Goal: Task Accomplishment & Management: Complete application form

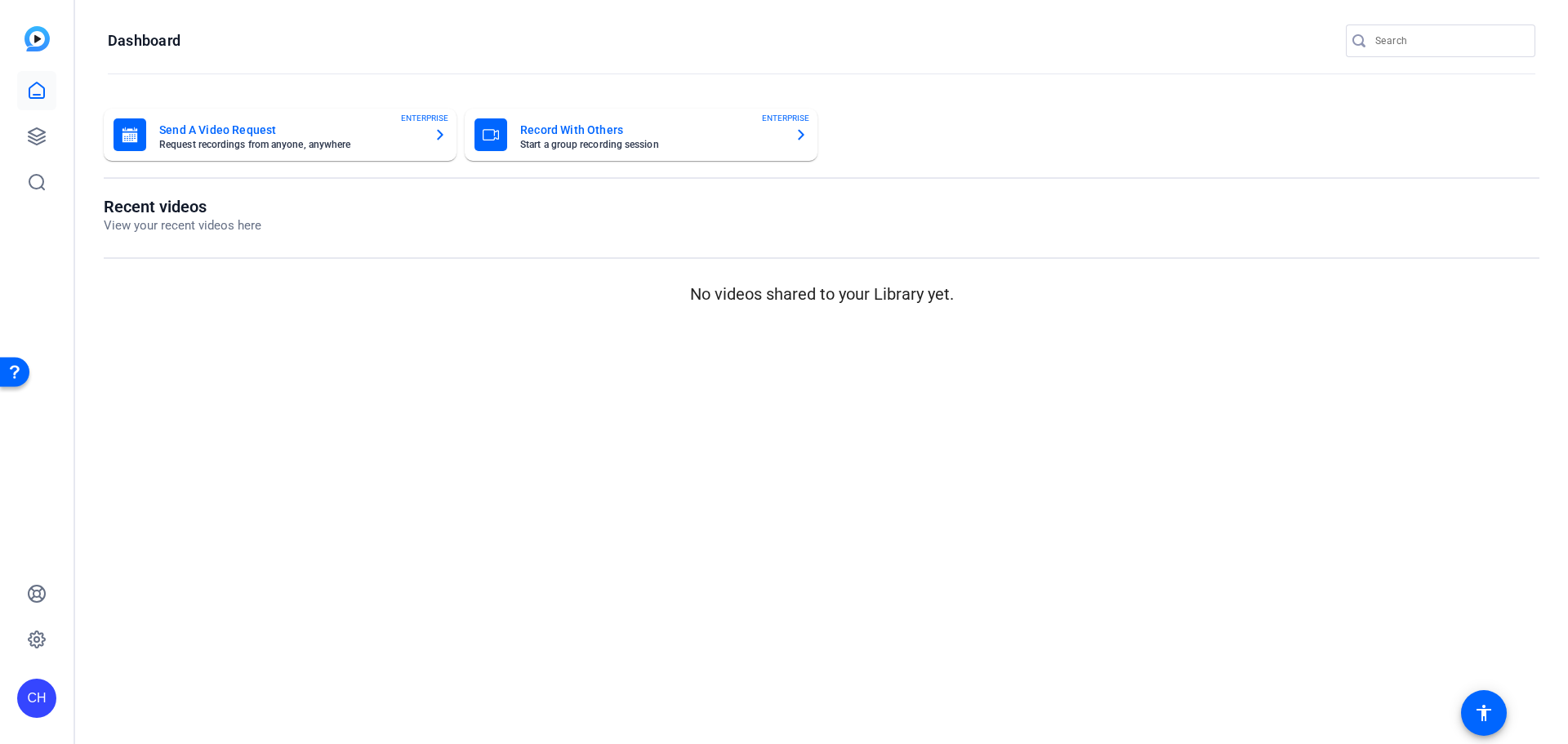
click at [365, 419] on mat-sidenav-content "Dashboard Send A Video Request Request recordings from anyone, anywhere ENTERPR…" at bounding box center [821, 372] width 1492 height 744
click at [298, 140] on div "Send A Video Request Request recordings from anyone, anywhere" at bounding box center [289, 135] width 261 height 29
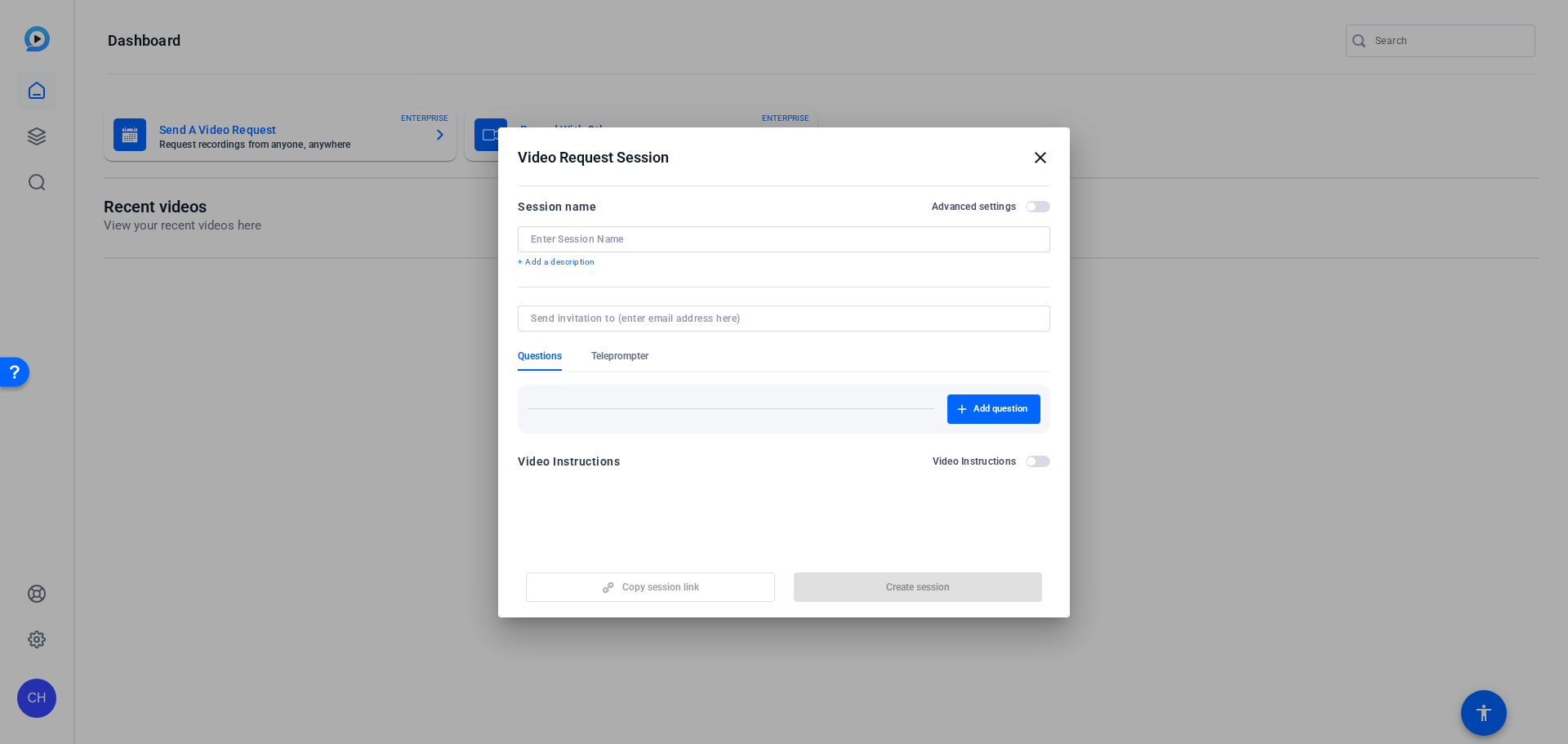
click at [1044, 159] on mat-icon "close" at bounding box center [1040, 157] width 19 height 19
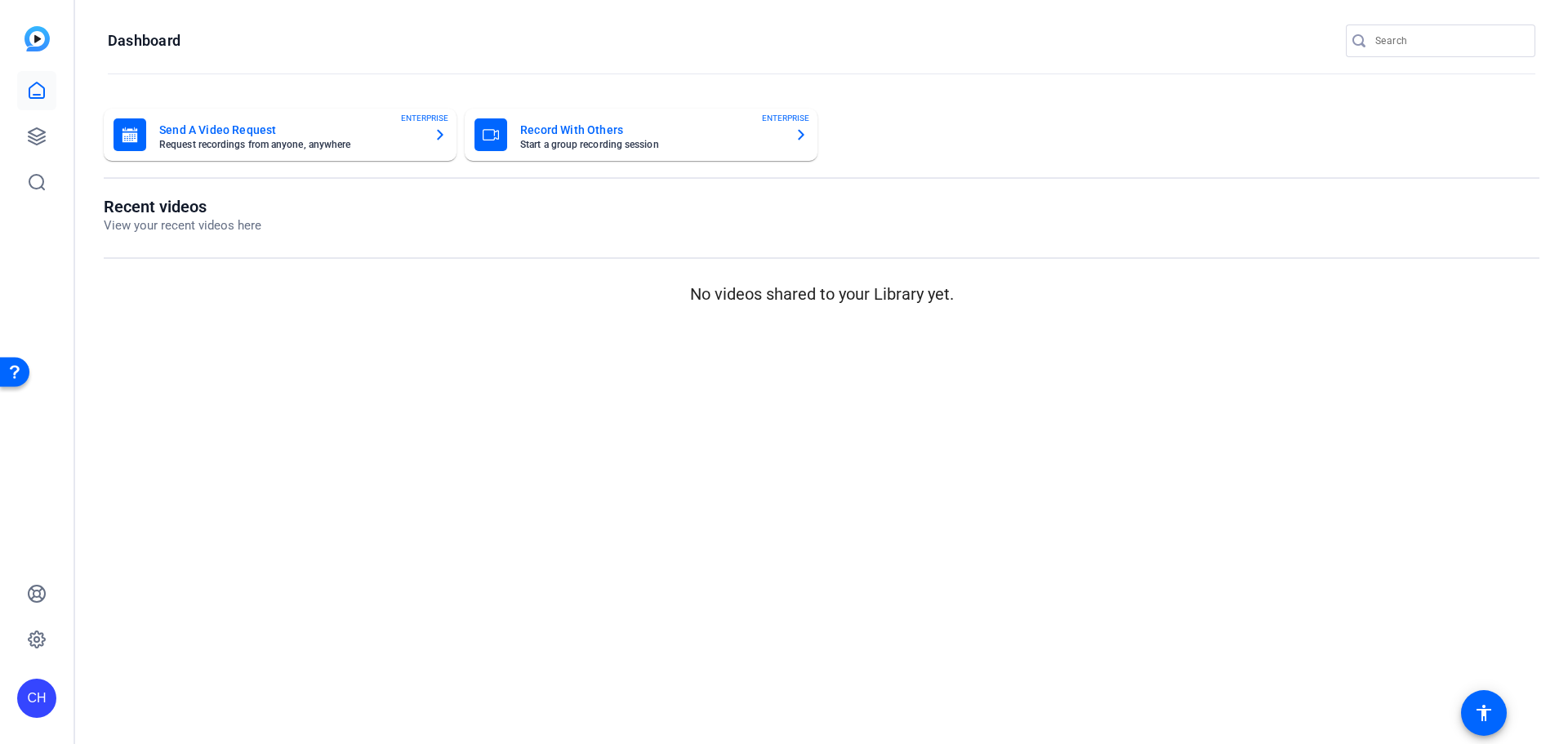
click at [742, 143] on mat-card-subtitle "Start a group recording session" at bounding box center [651, 145] width 261 height 10
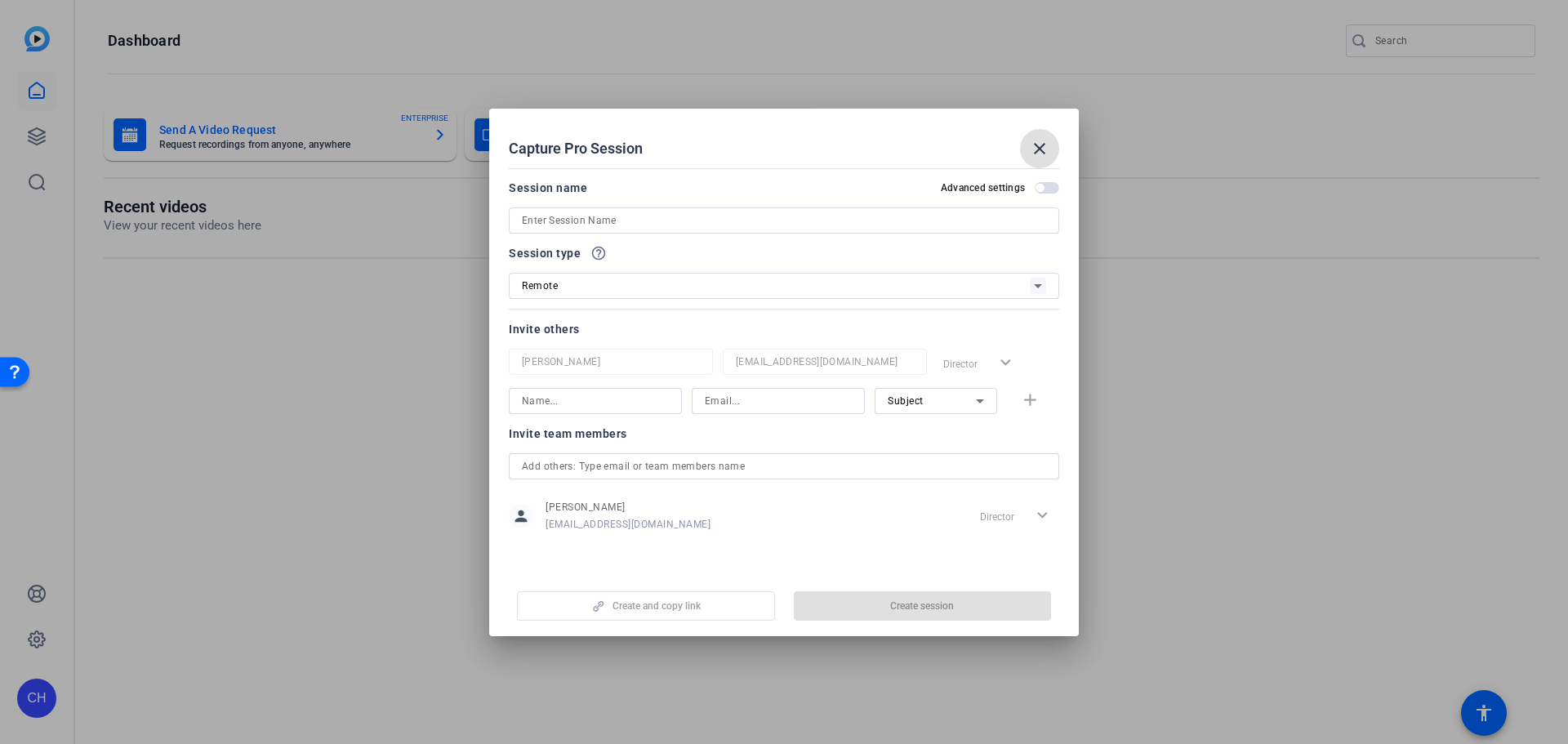
click at [618, 223] on input at bounding box center [784, 220] width 525 height 19
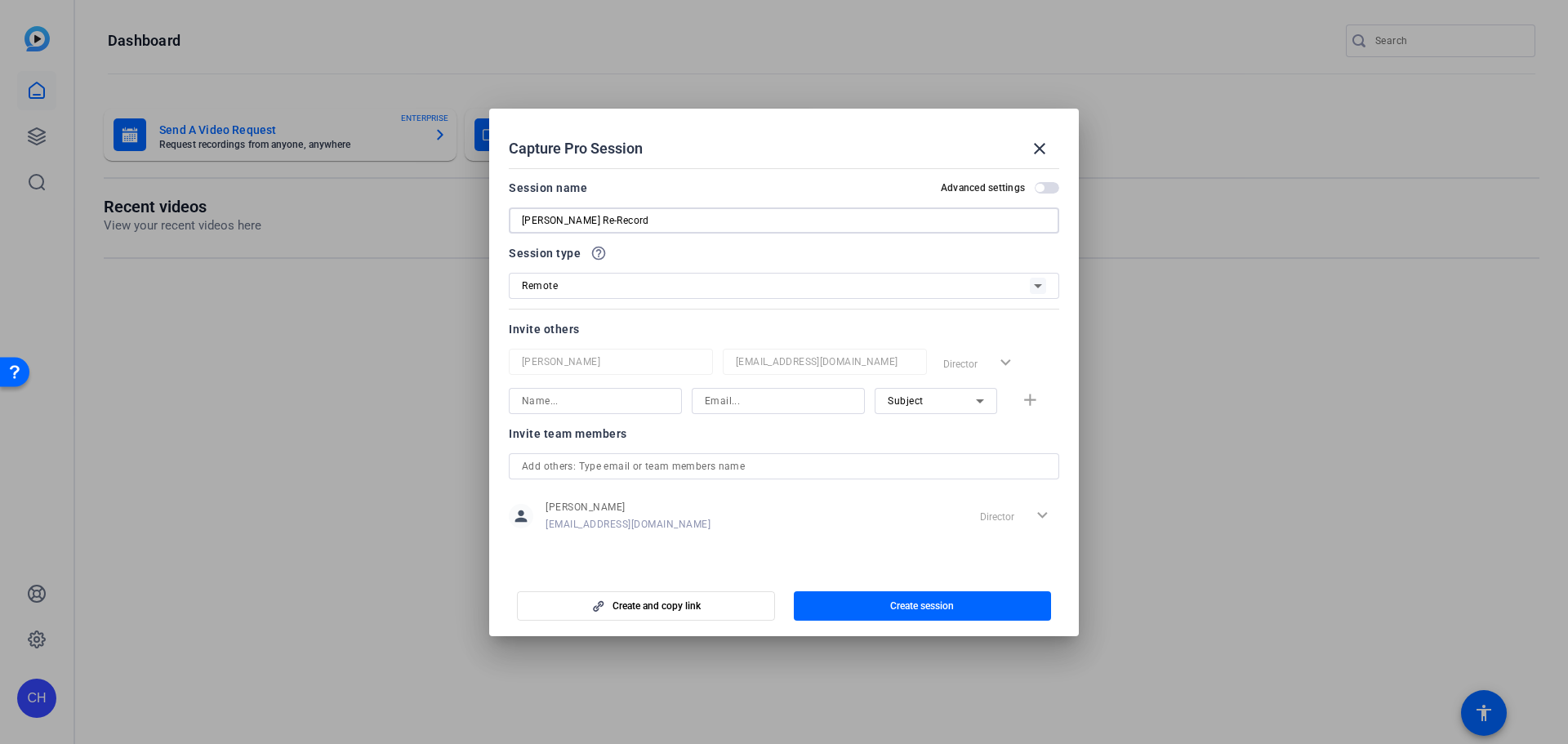
type input "[PERSON_NAME] Re-Record"
click at [606, 289] on div "Remote" at bounding box center [776, 285] width 508 height 20
click at [606, 289] on div at bounding box center [784, 372] width 1568 height 744
click at [625, 391] on input at bounding box center [595, 400] width 147 height 19
click at [1051, 194] on div "Session name Advanced settings [PERSON_NAME]" at bounding box center [784, 206] width 551 height 55
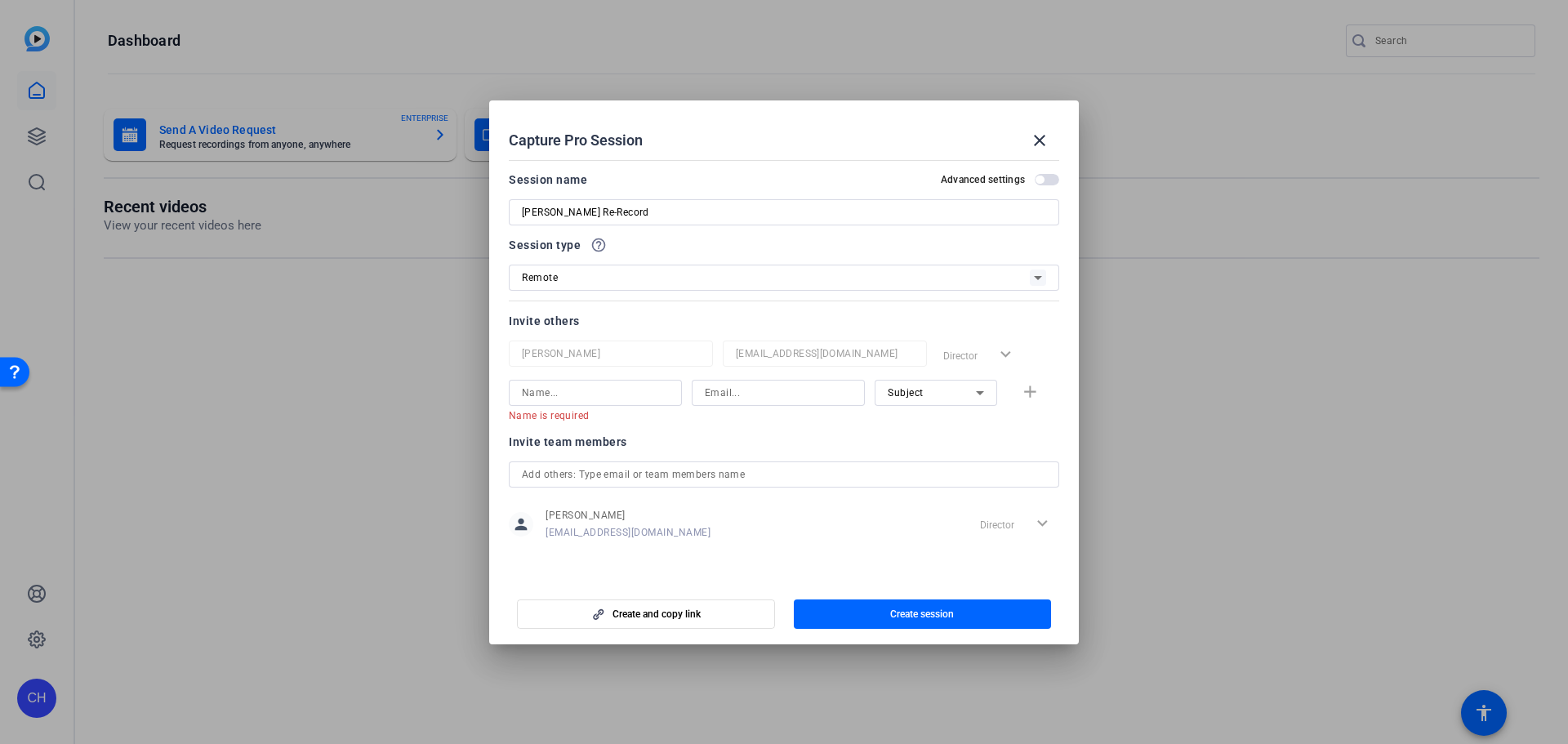
click at [1048, 174] on span "button" at bounding box center [1047, 180] width 24 height 12
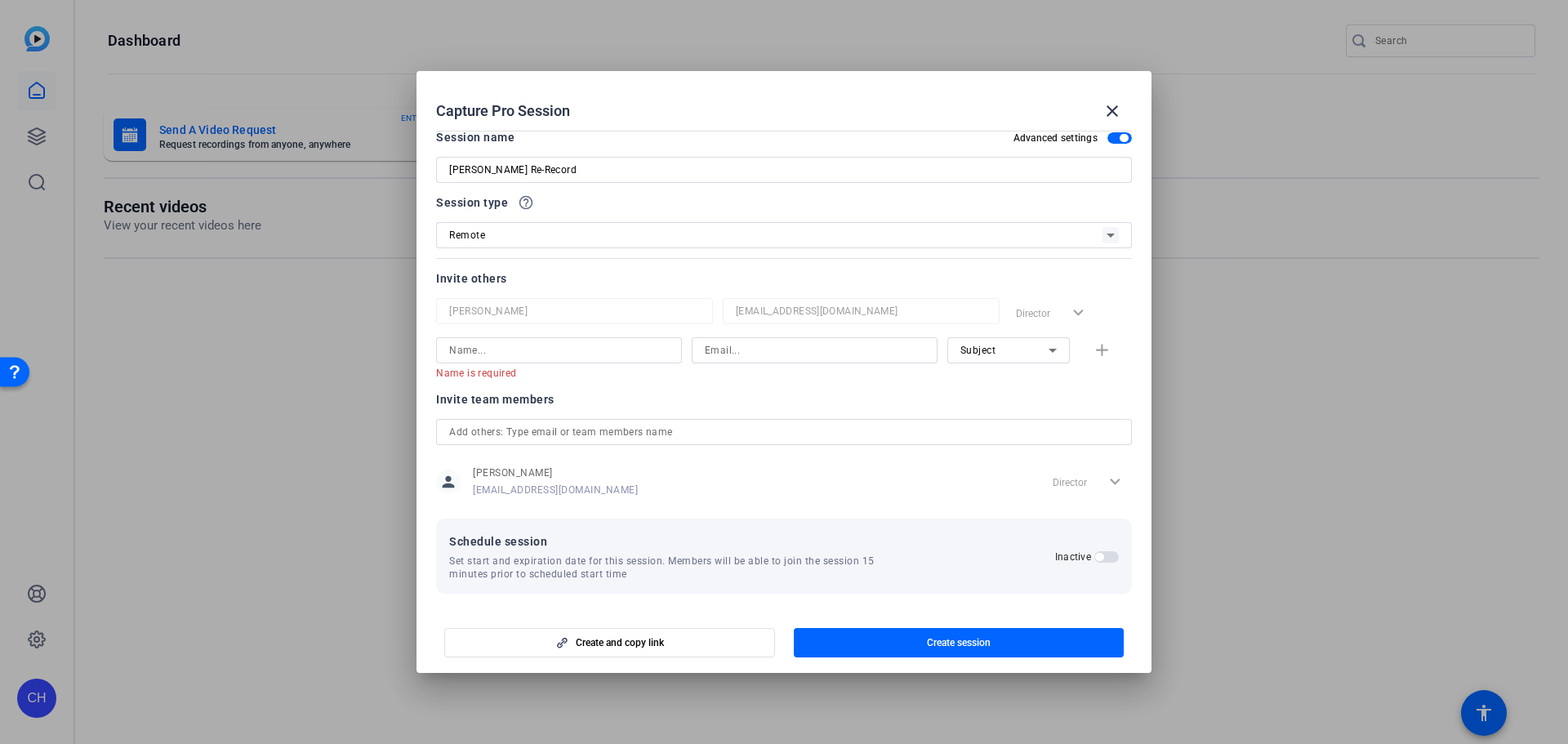
scroll to position [17, 0]
click at [530, 334] on div at bounding box center [558, 346] width 219 height 26
click at [526, 342] on input at bounding box center [558, 346] width 219 height 19
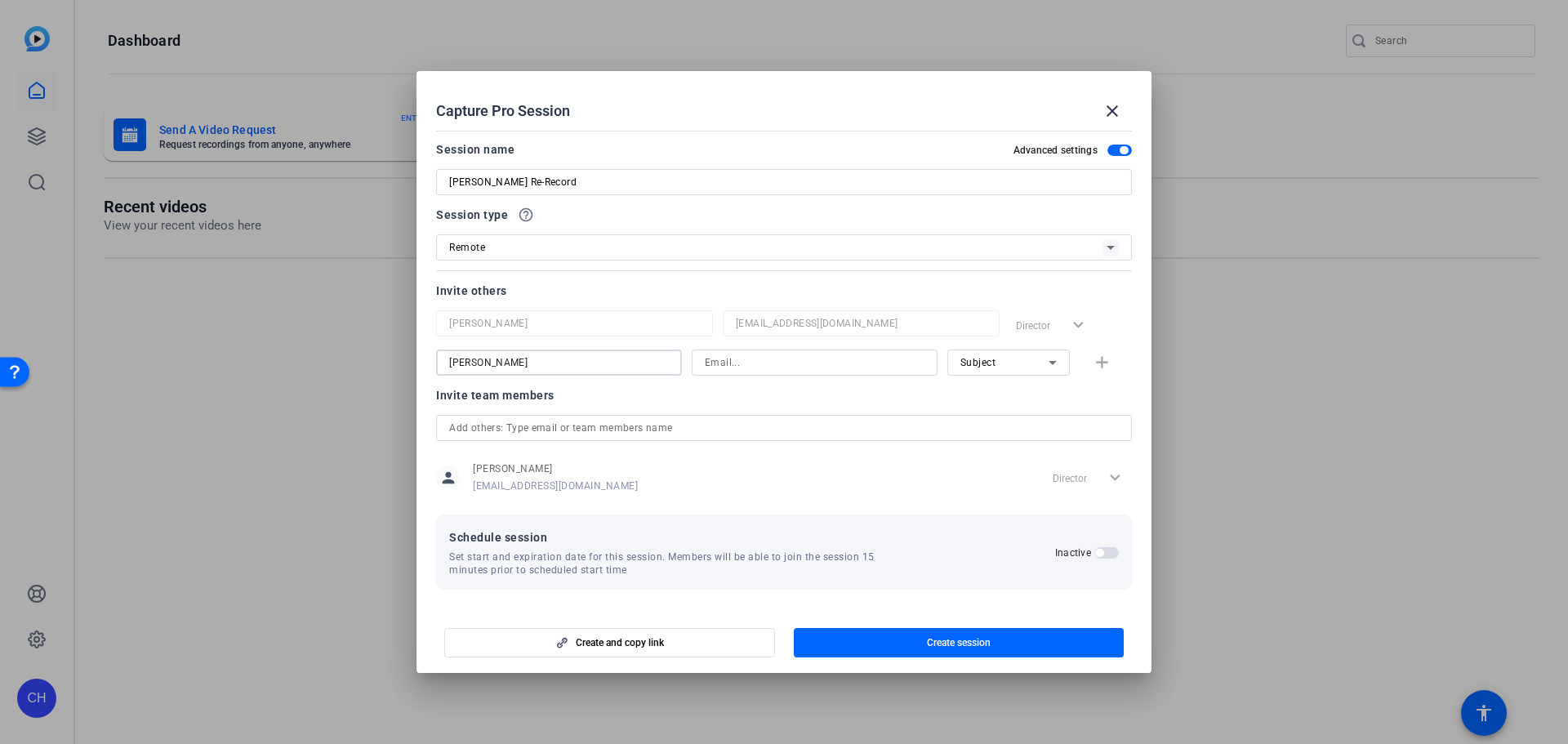
type input "[PERSON_NAME]"
type input "[PERSON_NAME][EMAIL_ADDRESS][DOMAIN_NAME]"
click at [1096, 357] on mat-icon "add" at bounding box center [1102, 363] width 20 height 20
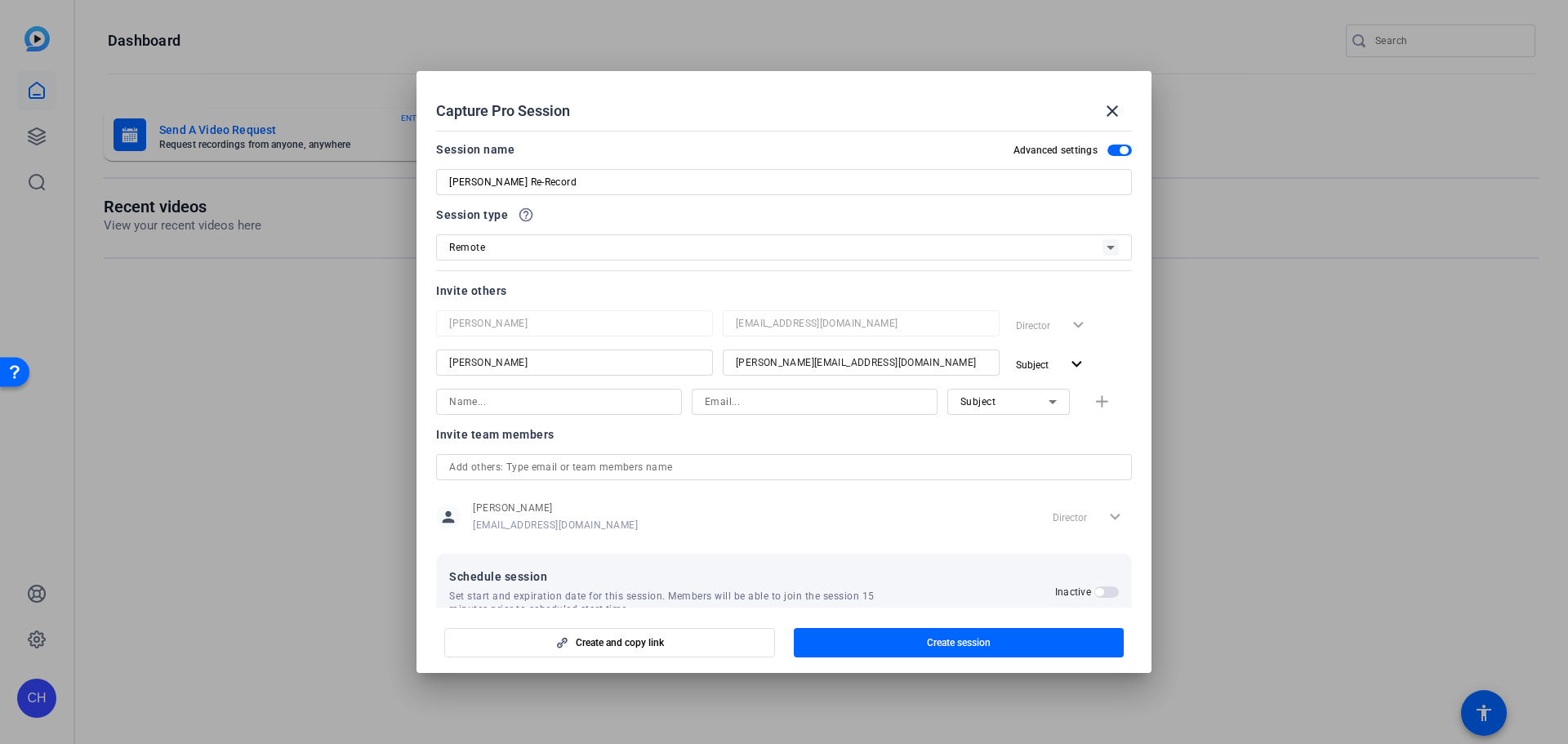
click at [574, 400] on input at bounding box center [558, 401] width 219 height 19
type input "[PERSON_NAME]"
type input "[EMAIL_ADDRESS][DOMAIN_NAME]"
click at [1006, 407] on div "Subject" at bounding box center [1004, 401] width 88 height 20
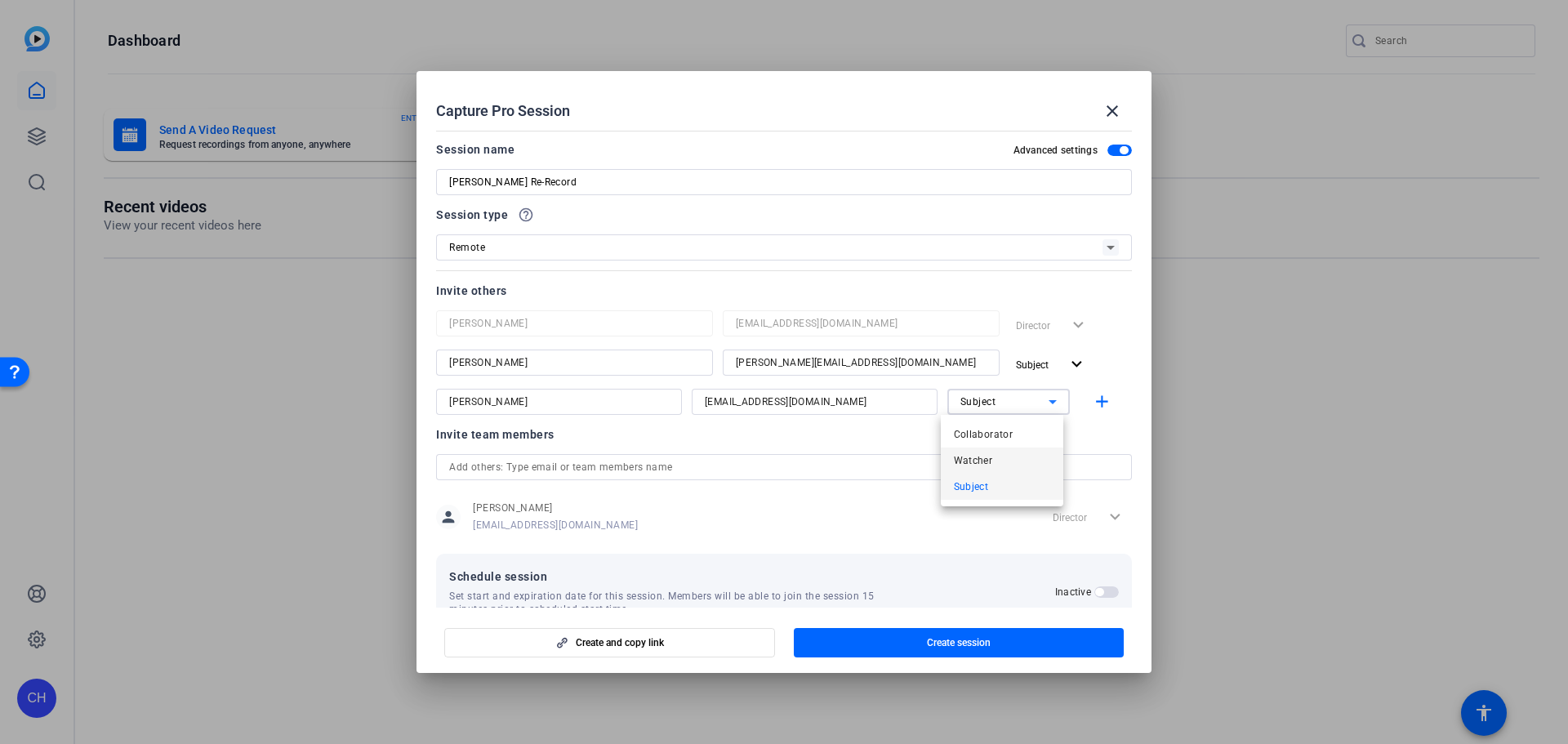
click at [982, 462] on span "Watcher" at bounding box center [973, 460] width 40 height 19
click at [1102, 404] on mat-icon "add" at bounding box center [1102, 402] width 20 height 20
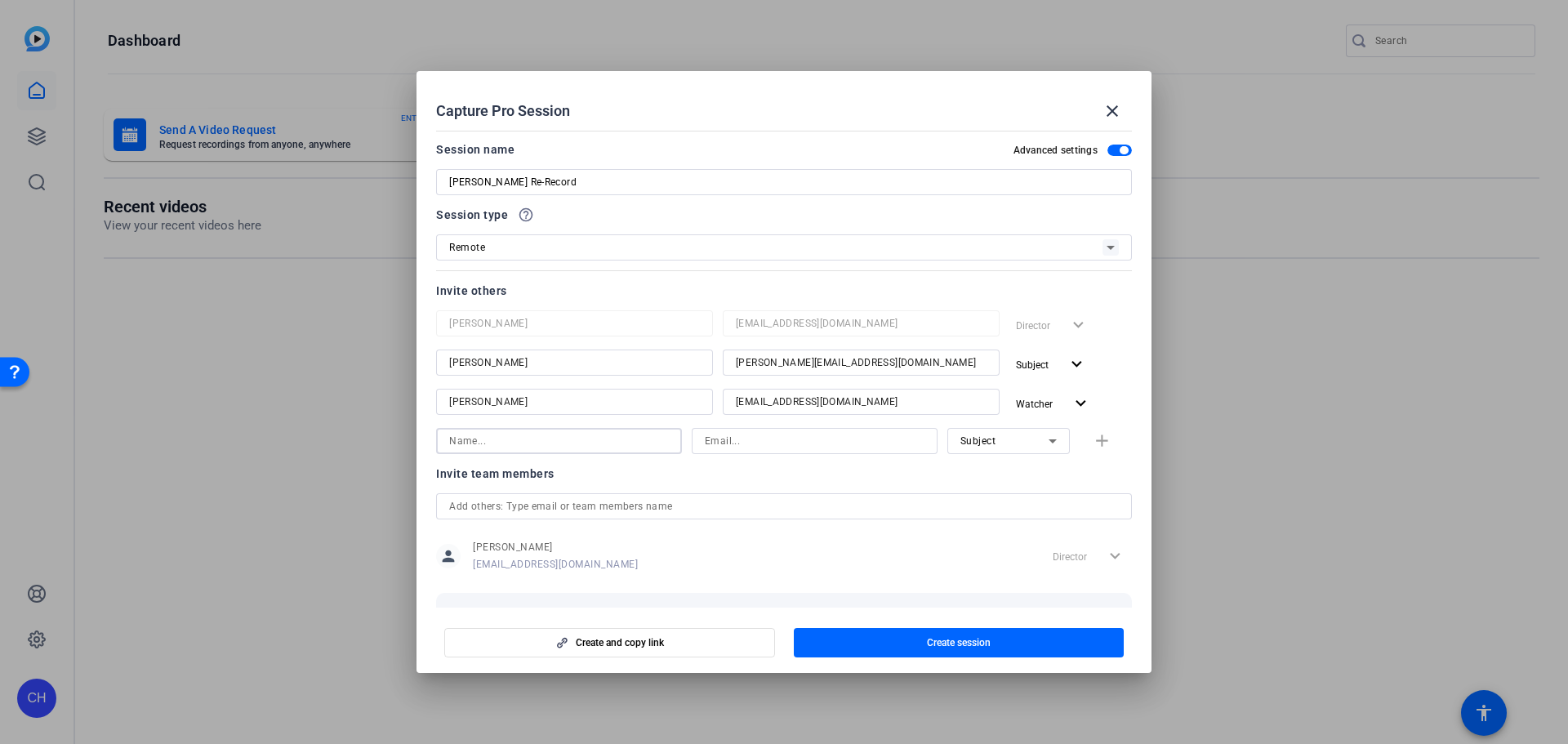
click at [612, 439] on input at bounding box center [558, 441] width 219 height 19
type input "[PERSON_NAME]"
type input "[EMAIL_ADDRESS][DOMAIN_NAME]"
click at [963, 445] on span "Subject" at bounding box center [978, 441] width 36 height 12
click at [1021, 499] on mat-option "Watcher" at bounding box center [1002, 499] width 123 height 26
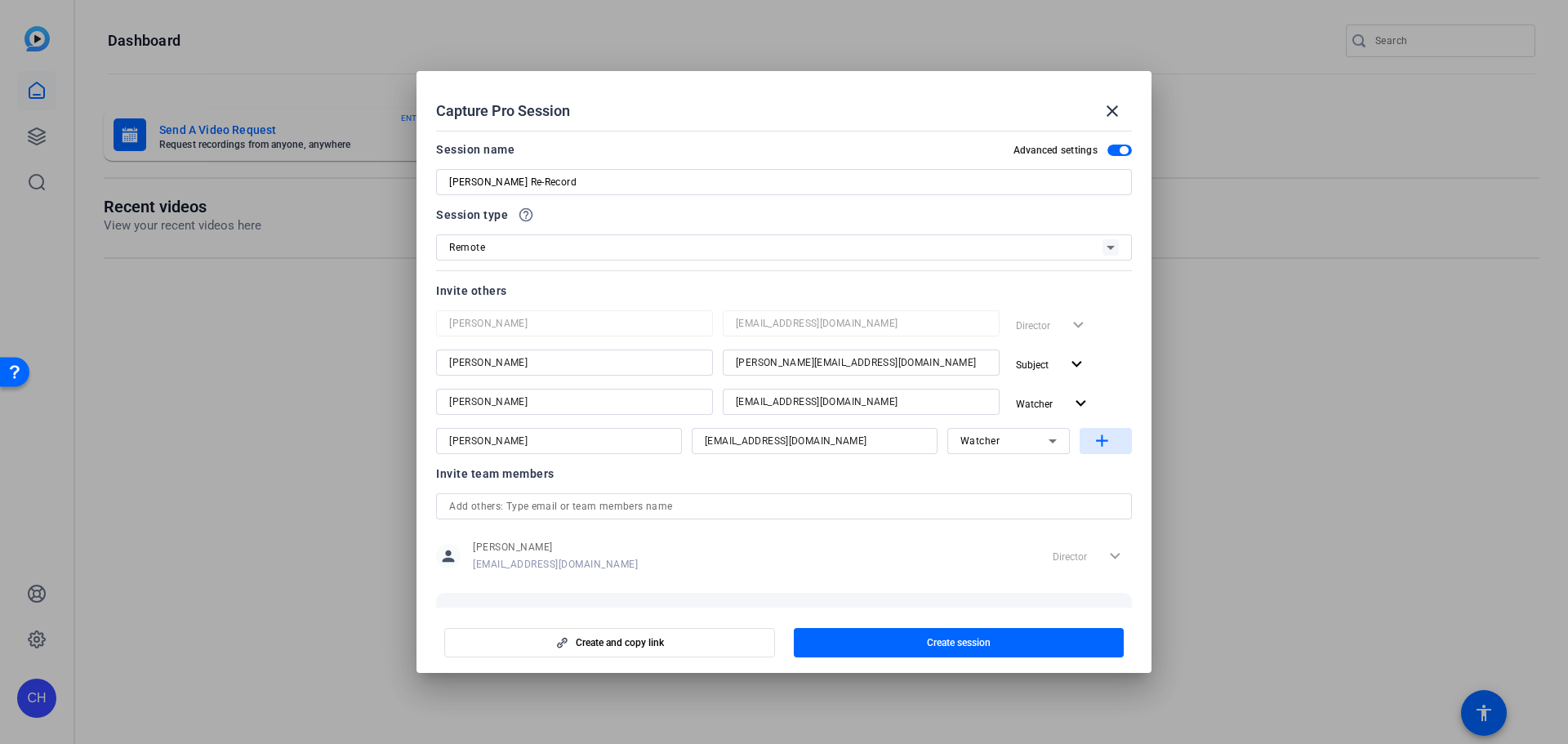
click at [1098, 457] on span "button" at bounding box center [1106, 441] width 52 height 40
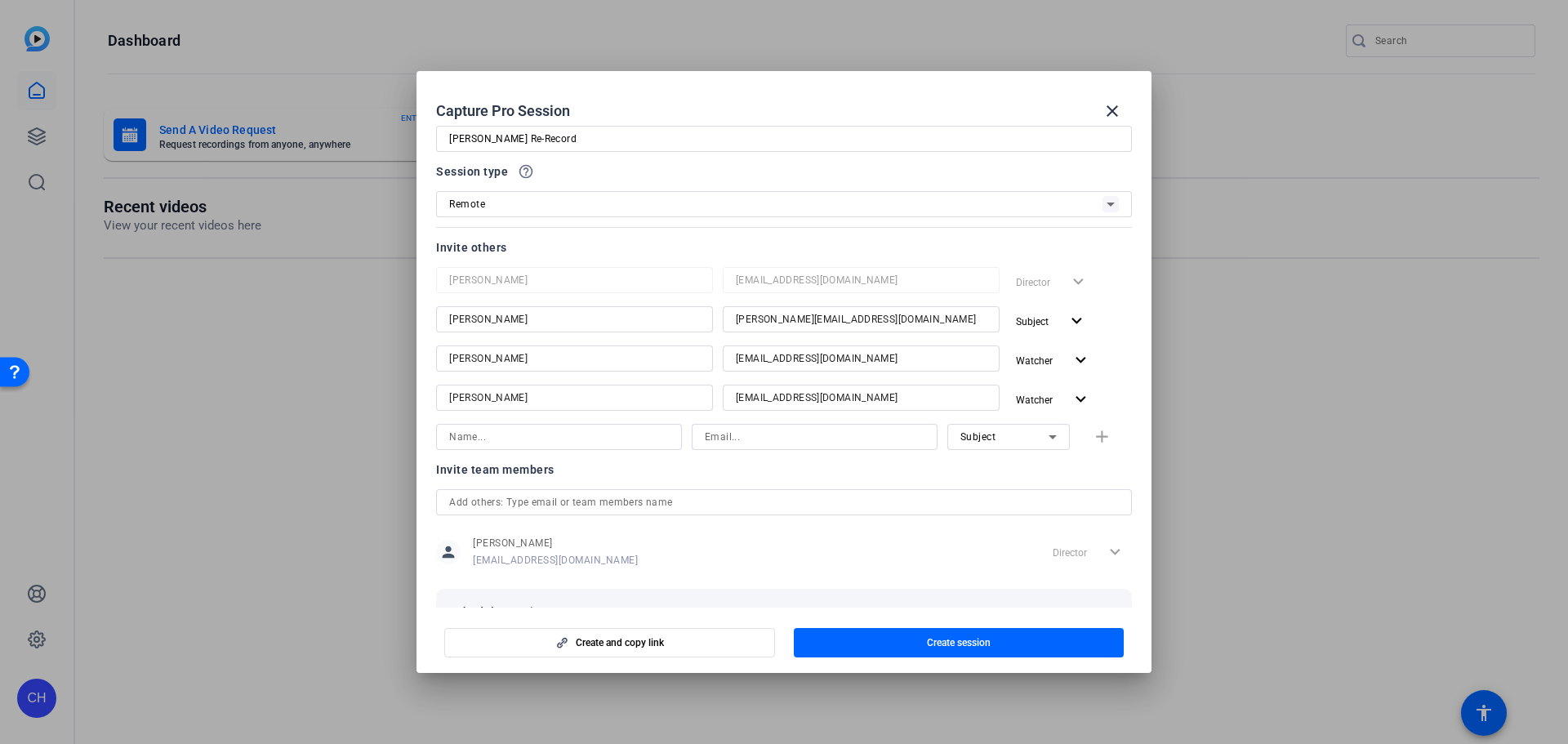
scroll to position [119, 0]
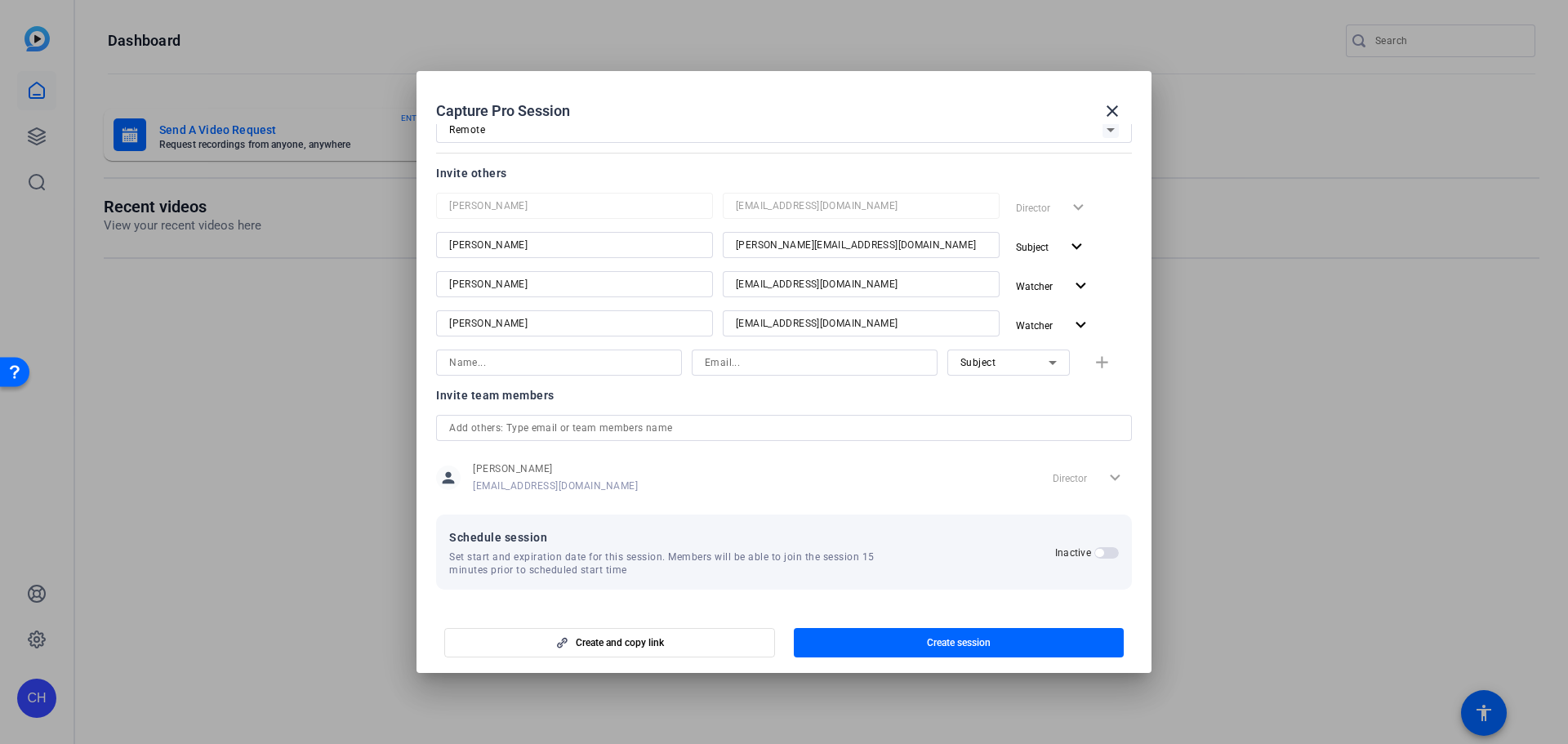
click at [1103, 554] on span "button" at bounding box center [1106, 553] width 24 height 12
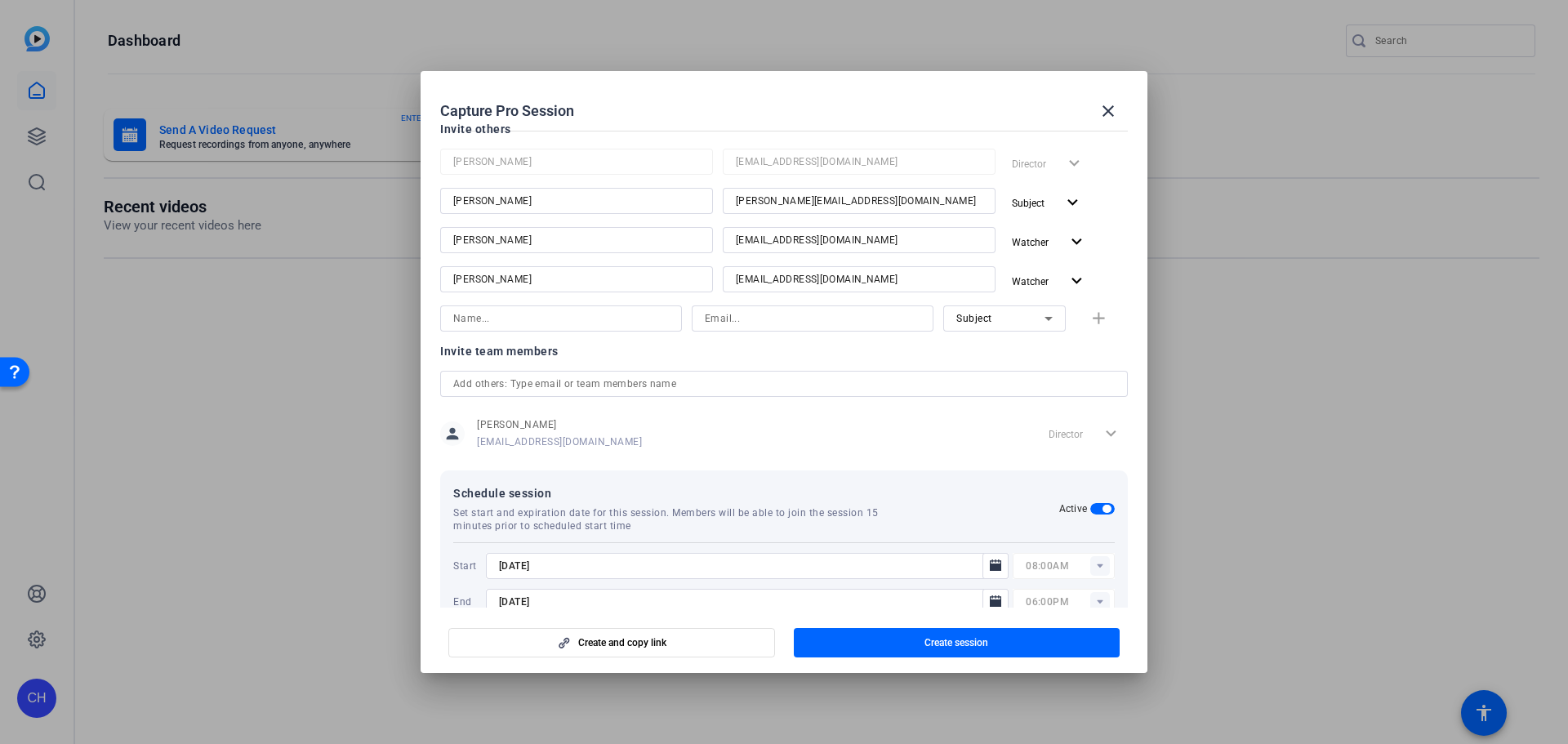
scroll to position [201, 0]
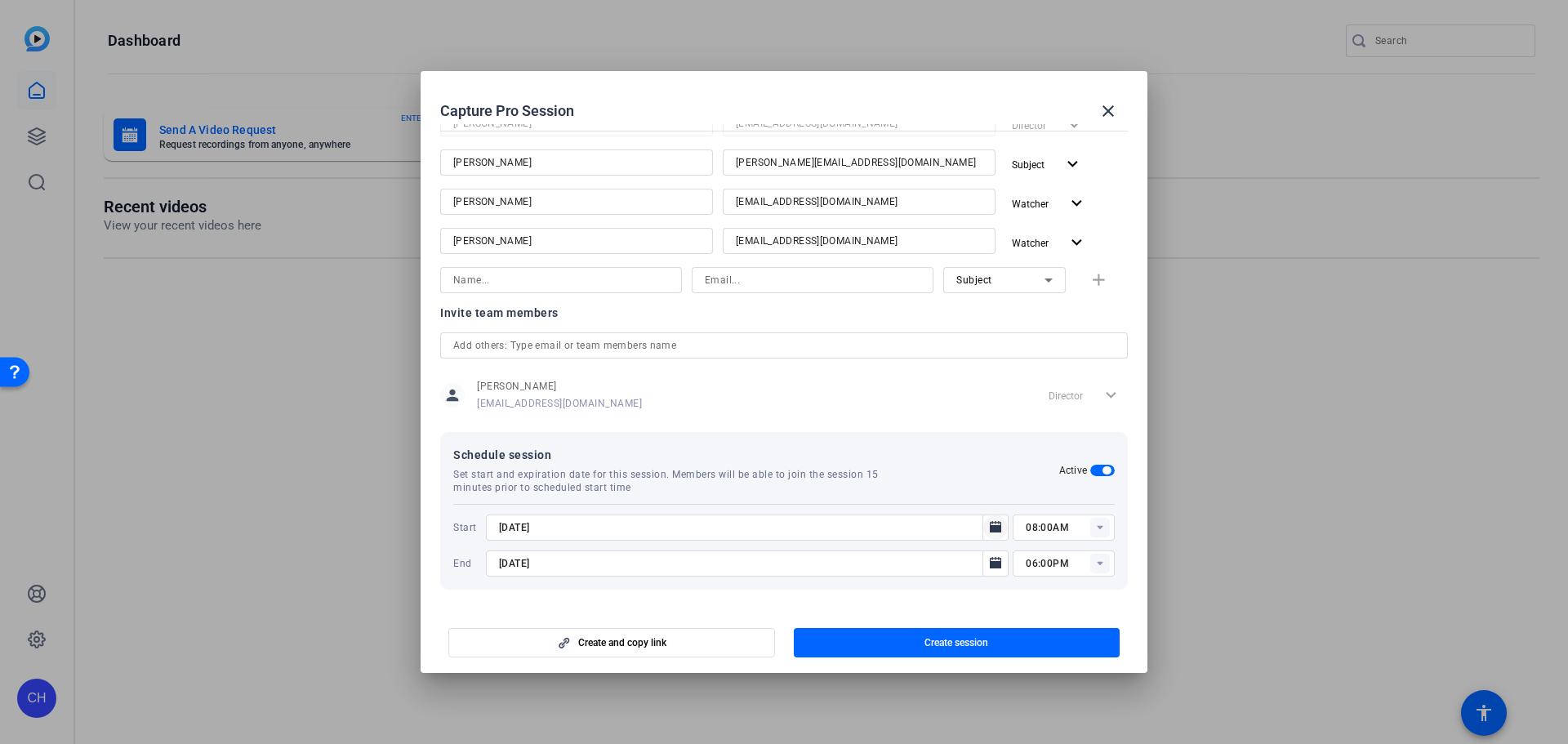
click at [994, 525] on icon "Open calendar" at bounding box center [995, 527] width 13 height 19
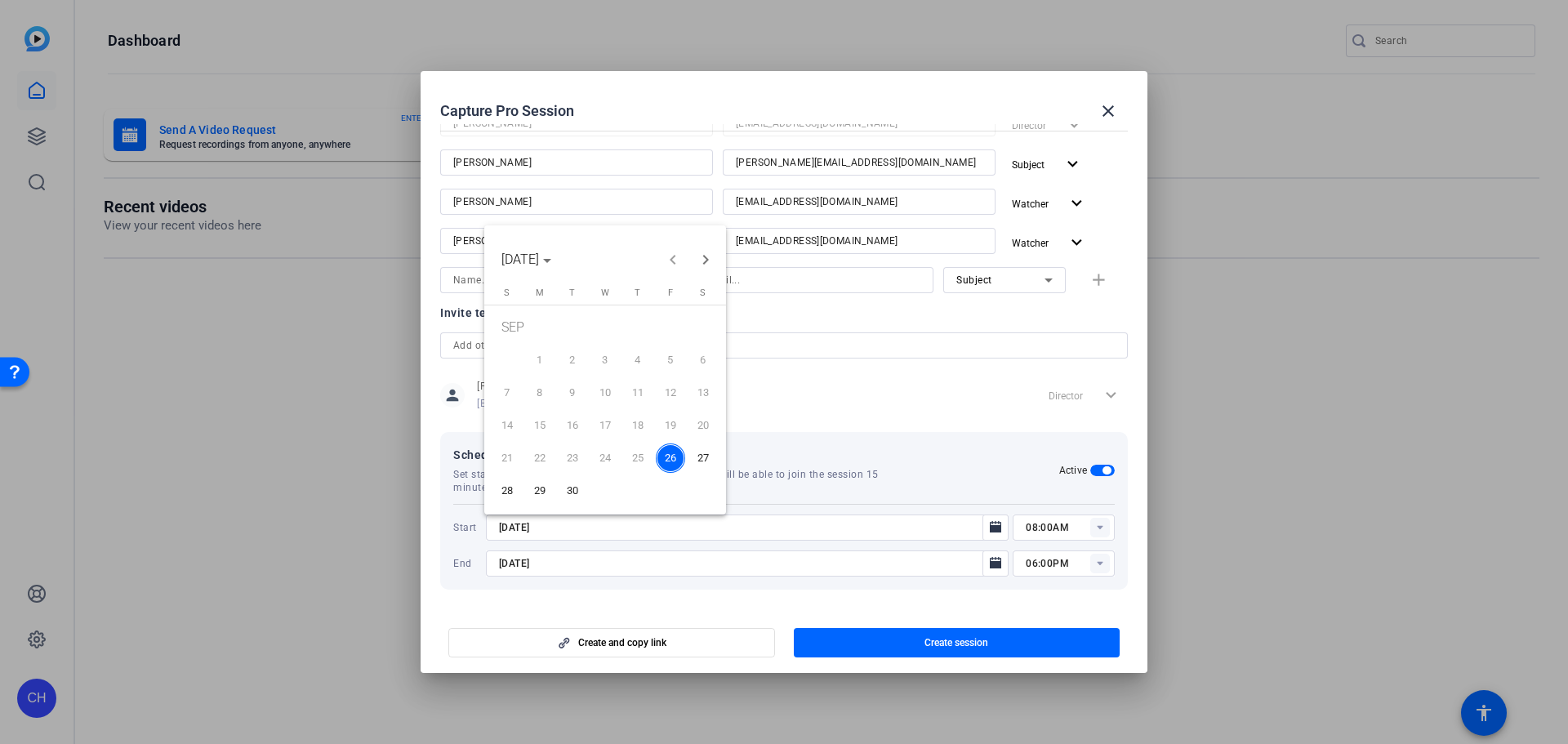
click at [545, 488] on span "29" at bounding box center [540, 490] width 29 height 29
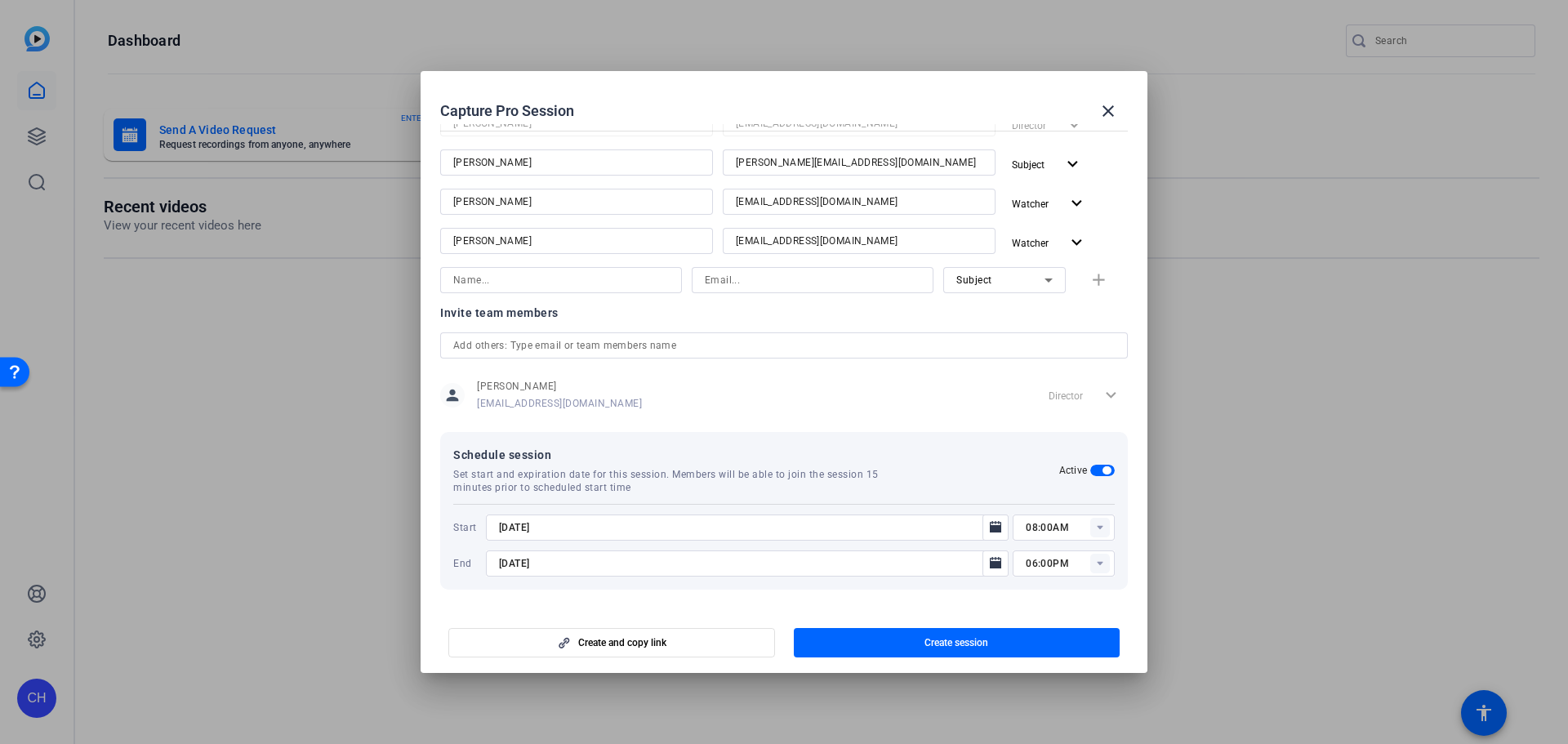
type input "[DATE]"
click at [1090, 527] on rect at bounding box center [1100, 527] width 19 height 19
click at [1049, 345] on span "08:45AM" at bounding box center [1040, 341] width 43 height 12
type input "08:45AM"
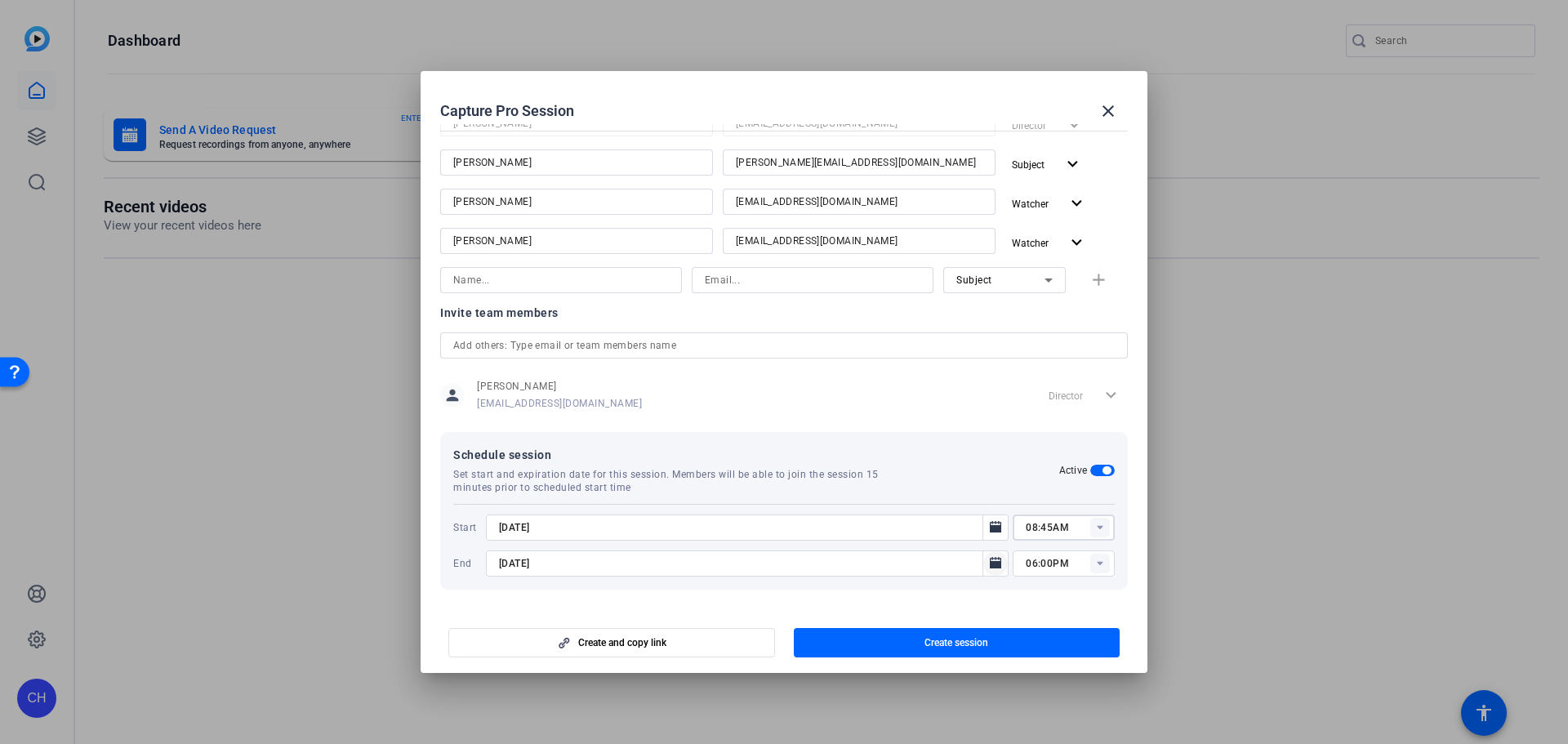
click at [991, 562] on icon "Open calendar" at bounding box center [995, 562] width 12 height 12
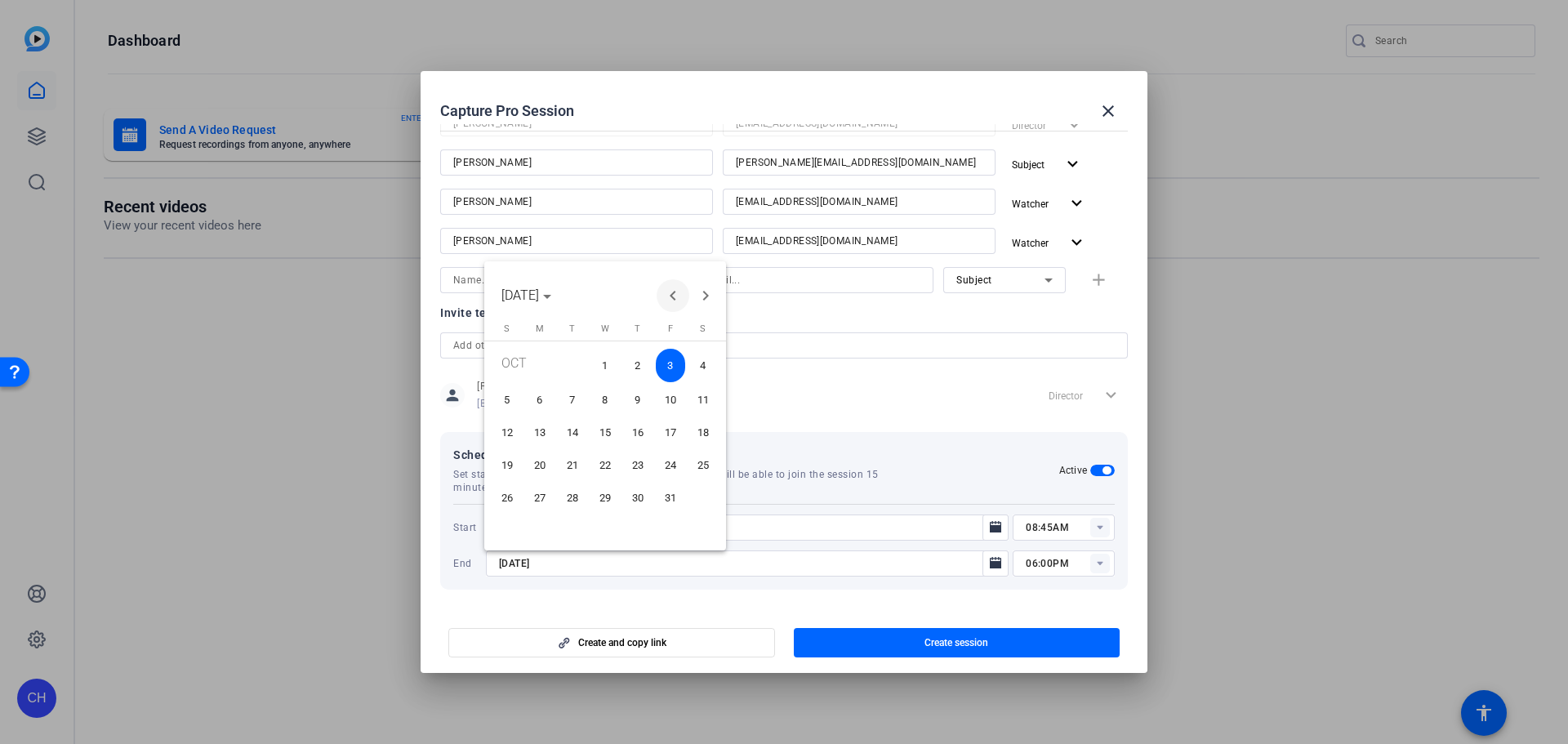
click at [667, 298] on span "Previous month" at bounding box center [673, 295] width 33 height 33
click at [543, 516] on span "29" at bounding box center [540, 526] width 29 height 29
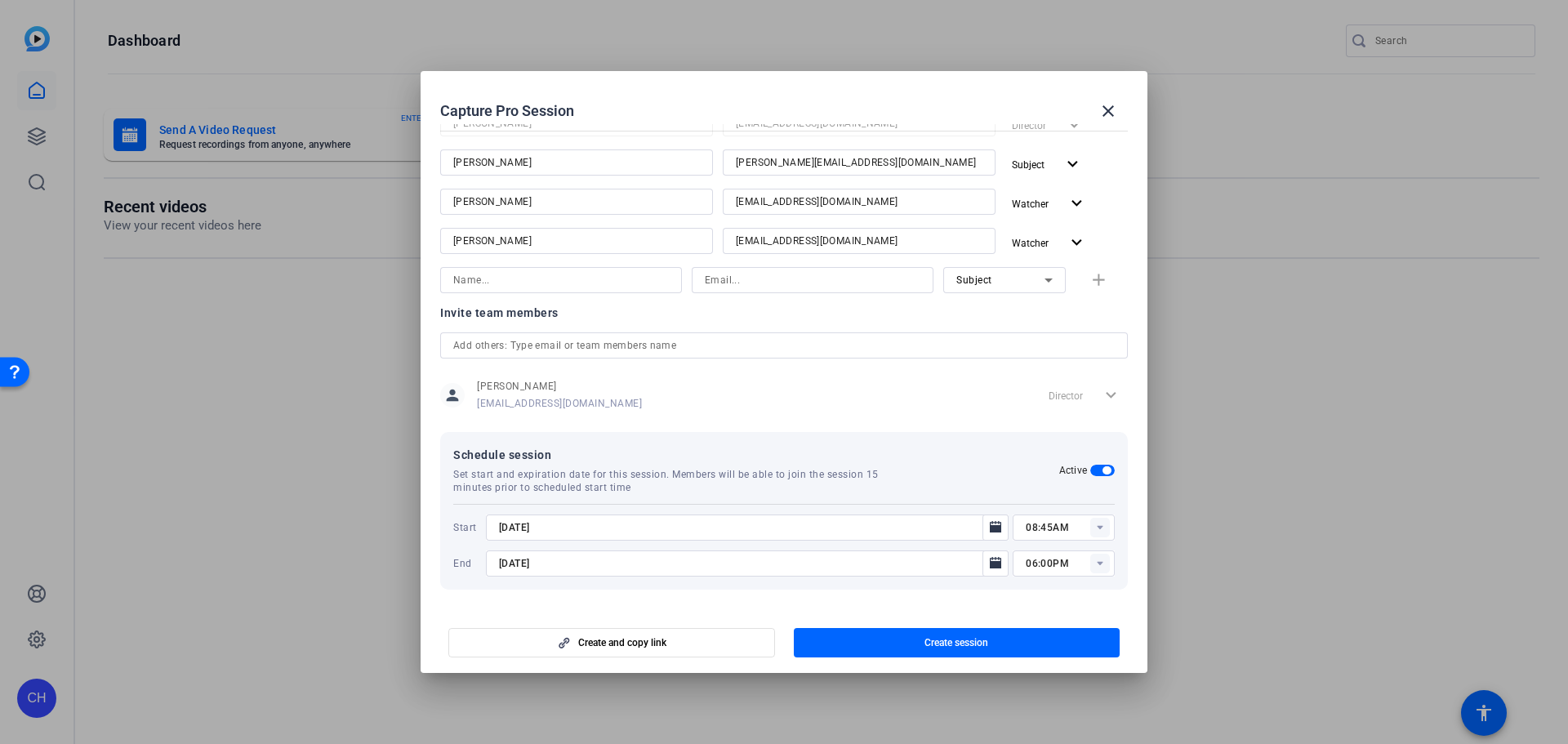
type input "[DATE]"
click at [1072, 568] on input "06:00PM" at bounding box center [1070, 563] width 89 height 19
click at [1059, 391] on span "10:30AM" at bounding box center [1040, 397] width 43 height 12
type input "10:30AM"
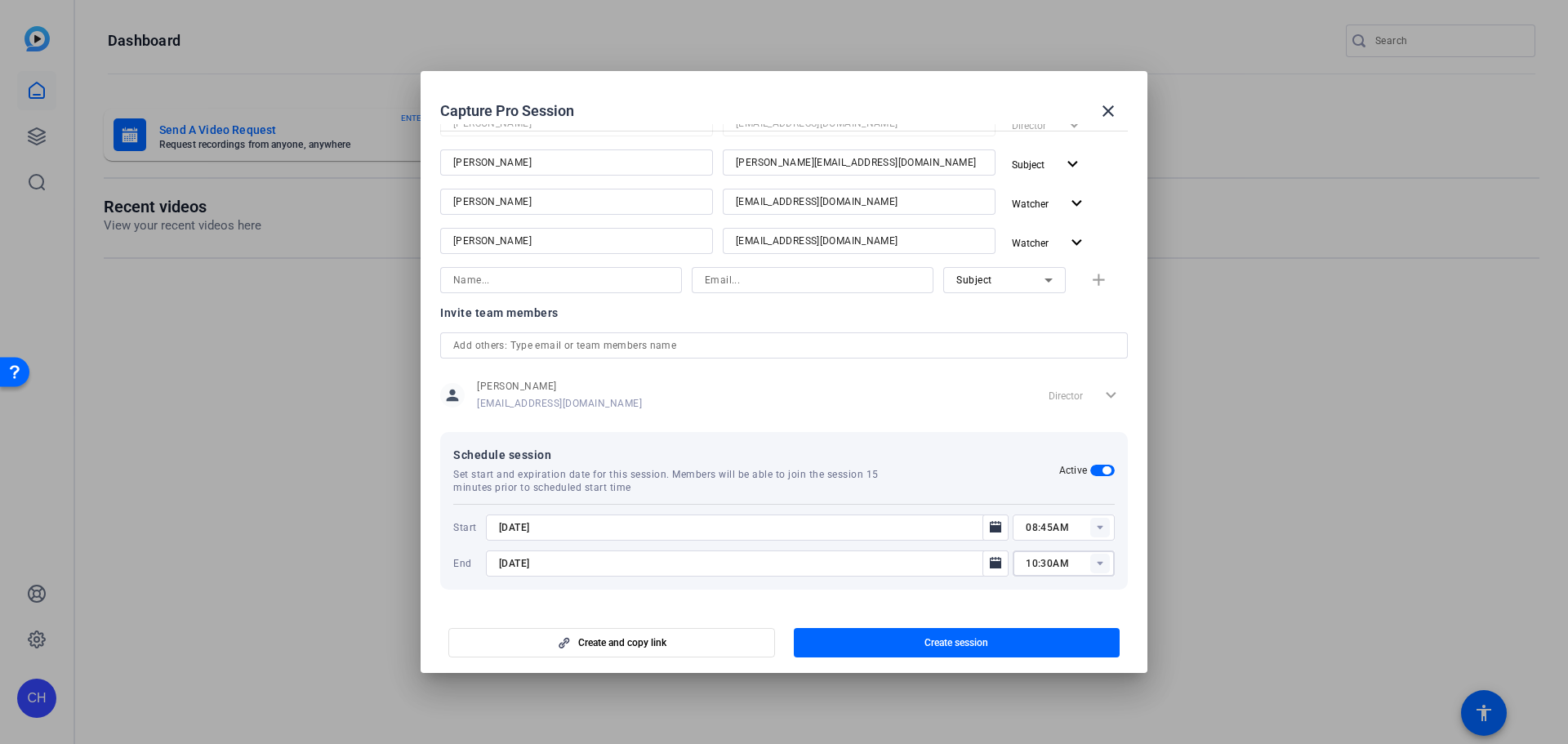
click at [890, 633] on span "button" at bounding box center [957, 642] width 327 height 40
